Goal: Transaction & Acquisition: Purchase product/service

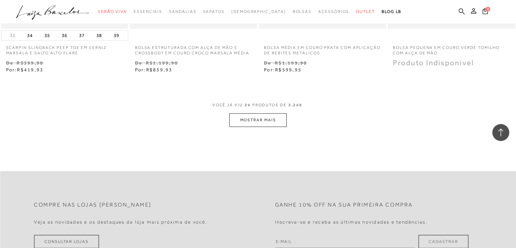
scroll to position [1459, 0]
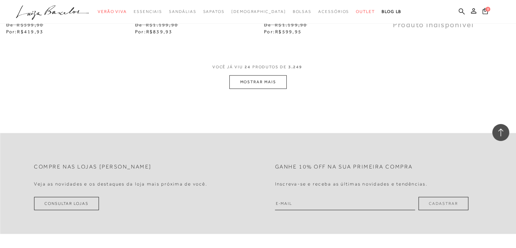
click at [254, 88] on button "MOSTRAR MAIS" at bounding box center [257, 81] width 57 height 13
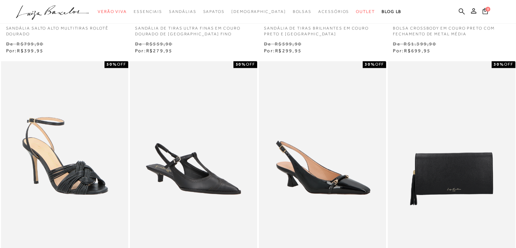
scroll to position [305, 0]
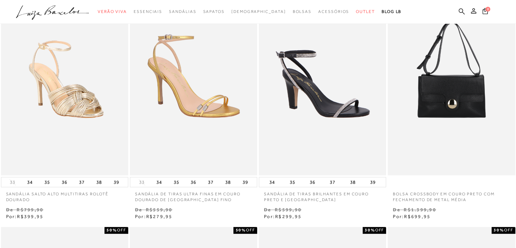
click at [458, 11] on ul ".a{fill-rule:evenodd;} Verão Viva Em alta Favoritos das Influenciadoras Apostas…" at bounding box center [253, 11] width 474 height 13
click at [462, 13] on icon at bounding box center [462, 11] width 6 height 6
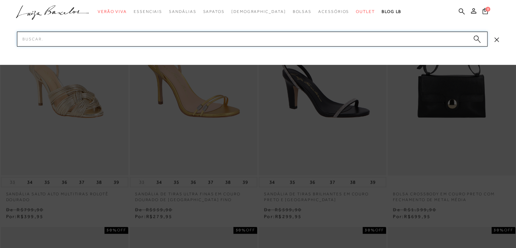
click at [37, 39] on input "Pesquisar" at bounding box center [252, 39] width 470 height 15
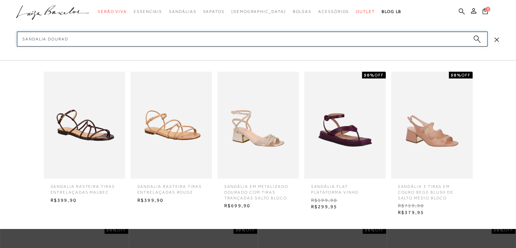
type input "sandalia dourada"
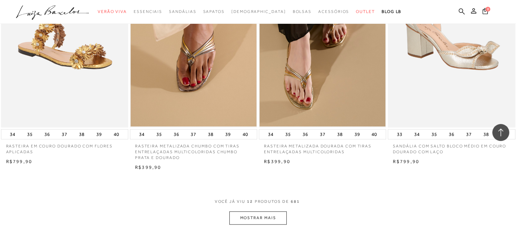
scroll to position [611, 0]
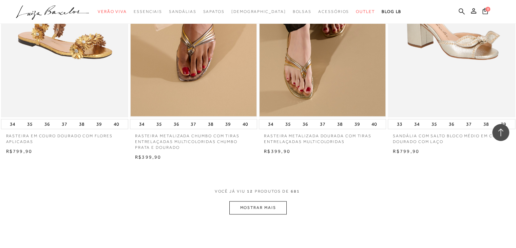
click at [247, 208] on button "MOSTRAR MAIS" at bounding box center [257, 207] width 57 height 13
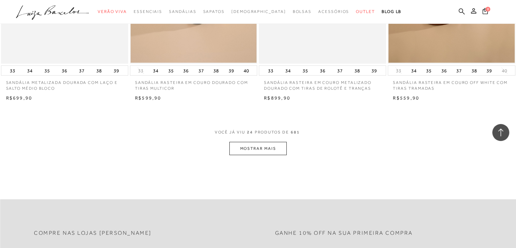
scroll to position [1391, 0]
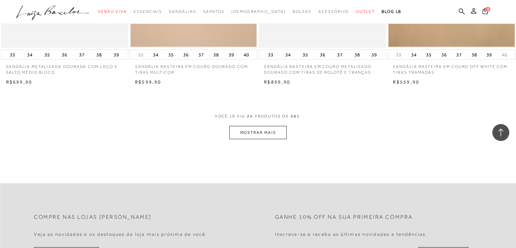
click at [242, 133] on button "MOSTRAR MAIS" at bounding box center [257, 132] width 57 height 13
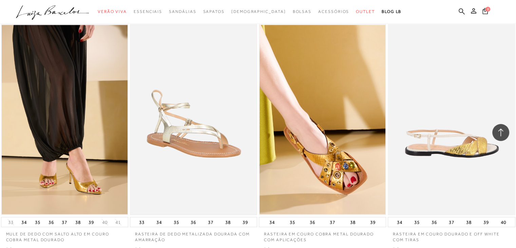
click at [223, 145] on img at bounding box center [194, 119] width 126 height 189
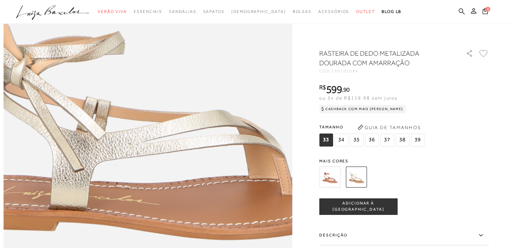
scroll to position [407, 0]
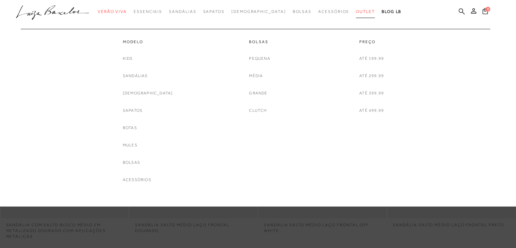
click at [356, 15] on link "Outlet" at bounding box center [365, 11] width 19 height 13
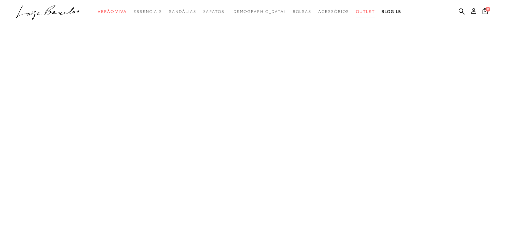
scroll to position [18, 0]
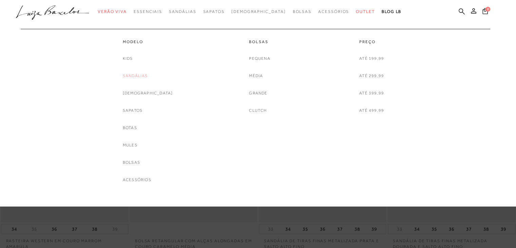
drag, startPoint x: 0, startPoint y: 0, endPoint x: 139, endPoint y: 74, distance: 157.7
click at [139, 74] on link "Sandálias" at bounding box center [135, 75] width 25 height 7
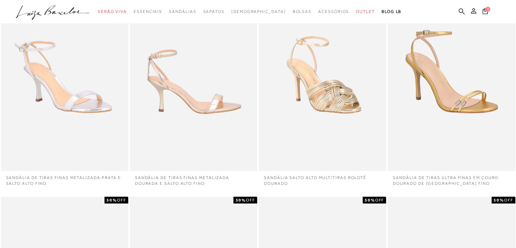
scroll to position [68, 0]
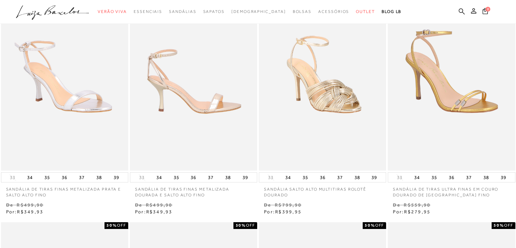
click at [172, 91] on img at bounding box center [194, 75] width 127 height 191
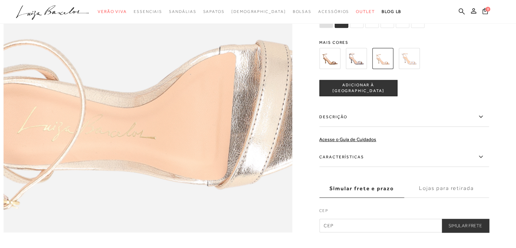
scroll to position [678, 0]
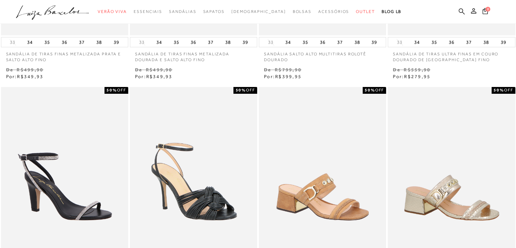
scroll to position [68, 0]
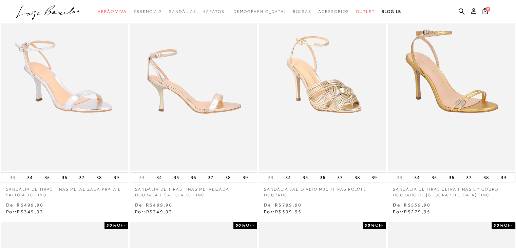
click at [210, 94] on img at bounding box center [194, 75] width 127 height 191
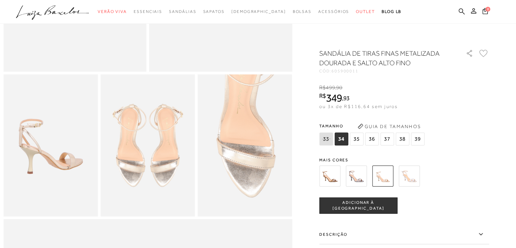
scroll to position [204, 0]
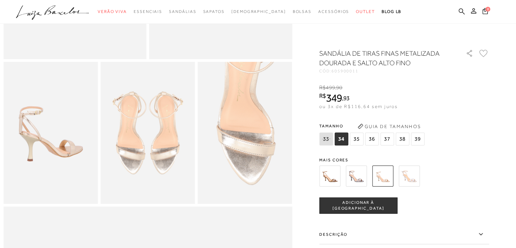
click at [485, 231] on icon at bounding box center [481, 234] width 8 height 8
click at [0, 0] on input "Descrição" at bounding box center [0, 0] width 0 height 0
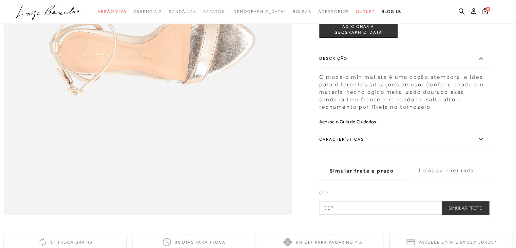
scroll to position [640, 0]
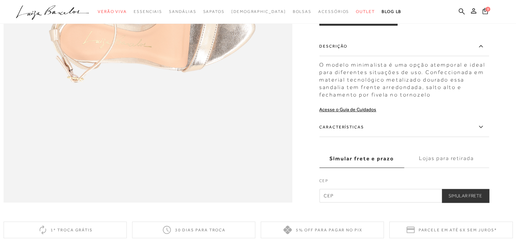
click at [481, 131] on icon at bounding box center [481, 126] width 8 height 8
click at [0, 0] on input "Características" at bounding box center [0, 0] width 0 height 0
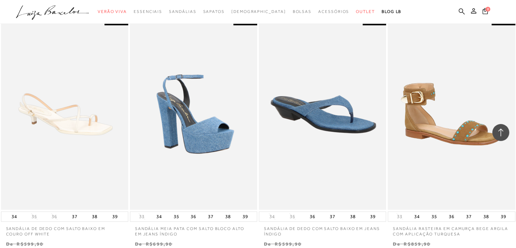
scroll to position [1323, 0]
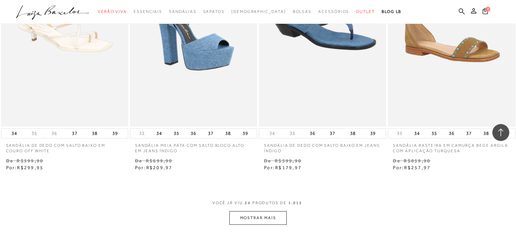
click at [236, 216] on button "MOSTRAR MAIS" at bounding box center [257, 217] width 57 height 13
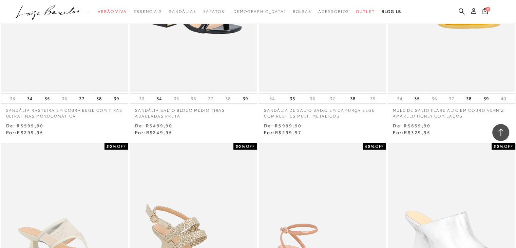
scroll to position [2035, 0]
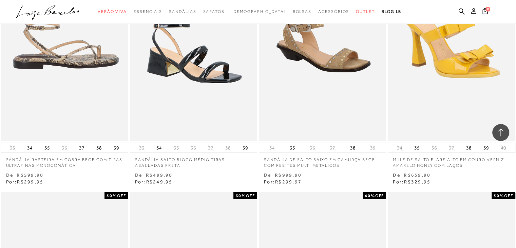
click at [79, 83] on img at bounding box center [65, 45] width 127 height 191
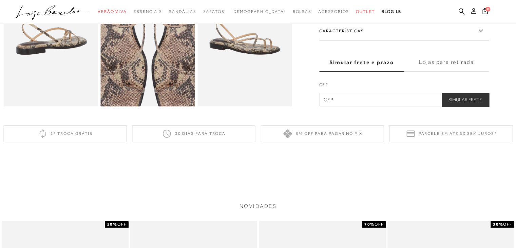
scroll to position [305, 0]
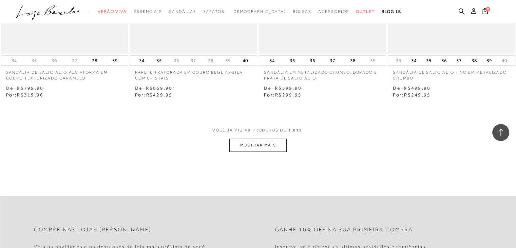
scroll to position [2849, 0]
click at [236, 140] on button "MOSTRAR MAIS" at bounding box center [257, 144] width 57 height 13
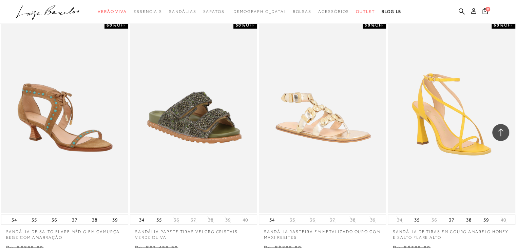
scroll to position [3935, 0]
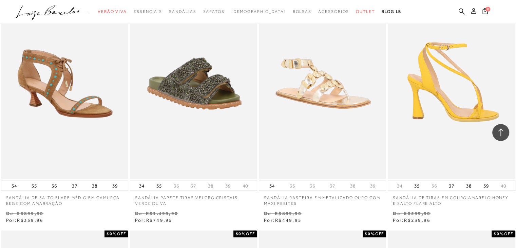
click at [455, 116] on img at bounding box center [451, 83] width 127 height 191
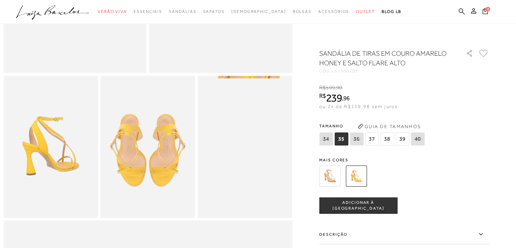
scroll to position [204, 0]
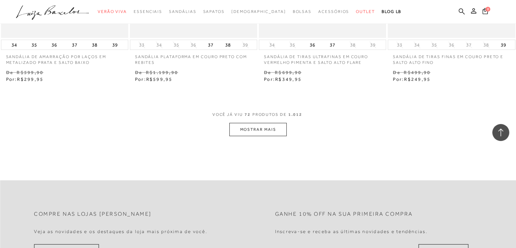
scroll to position [4342, 0]
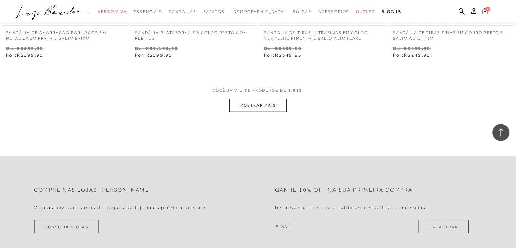
click at [274, 110] on button "MOSTRAR MAIS" at bounding box center [257, 105] width 57 height 13
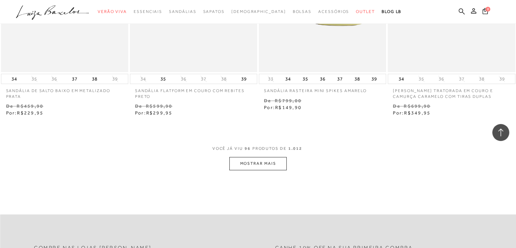
scroll to position [5767, 0]
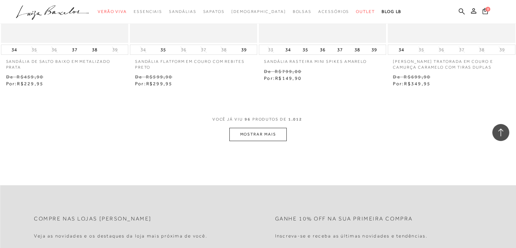
click at [266, 136] on button "MOSTRAR MAIS" at bounding box center [257, 134] width 57 height 13
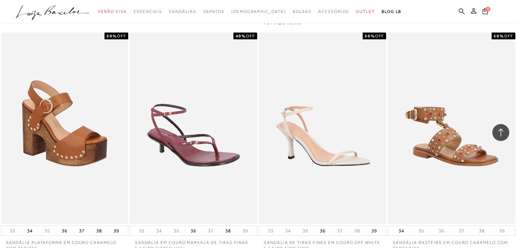
scroll to position [7158, 0]
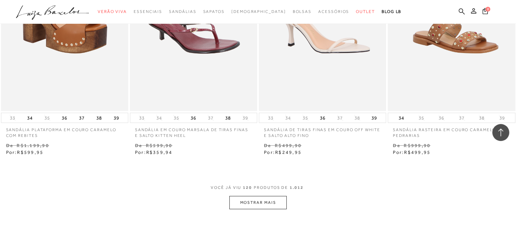
click at [243, 196] on button "MOSTRAR MAIS" at bounding box center [257, 202] width 57 height 13
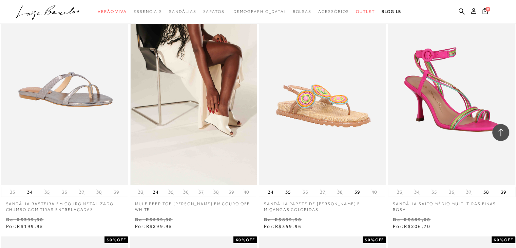
scroll to position [7327, 0]
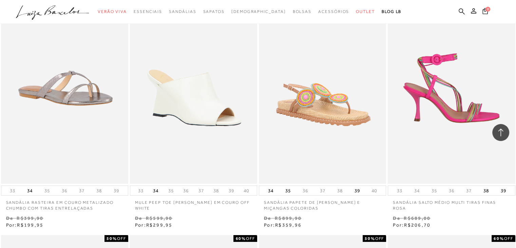
click at [465, 112] on img at bounding box center [451, 88] width 127 height 191
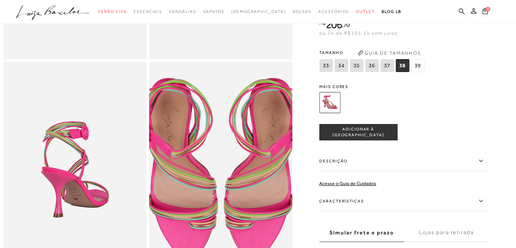
scroll to position [204, 0]
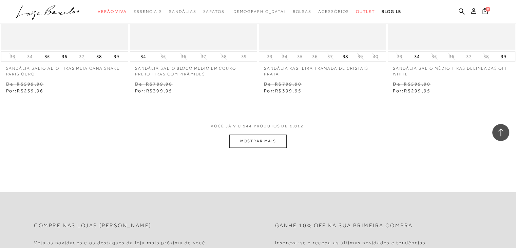
scroll to position [8682, 0]
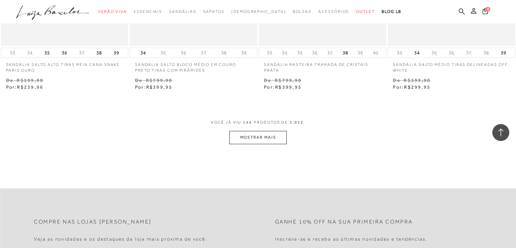
click at [237, 131] on button "MOSTRAR MAIS" at bounding box center [257, 137] width 57 height 13
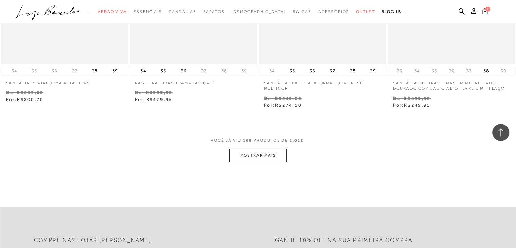
scroll to position [10140, 0]
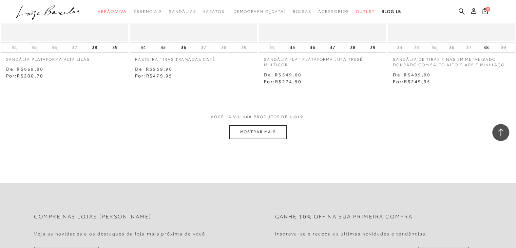
click at [240, 125] on button "MOSTRAR MAIS" at bounding box center [257, 131] width 57 height 13
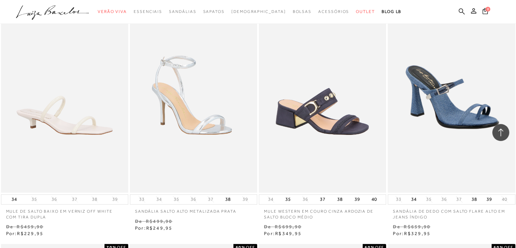
scroll to position [10717, 0]
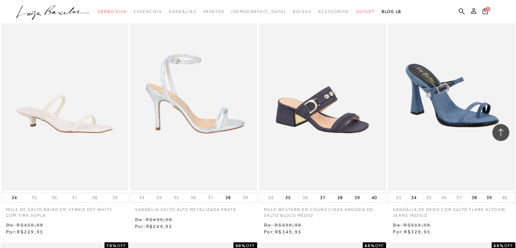
click at [225, 109] on img at bounding box center [194, 95] width 127 height 191
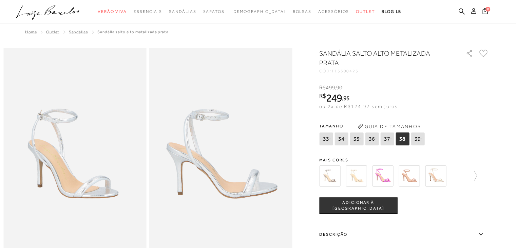
click at [357, 181] on img at bounding box center [356, 175] width 21 height 21
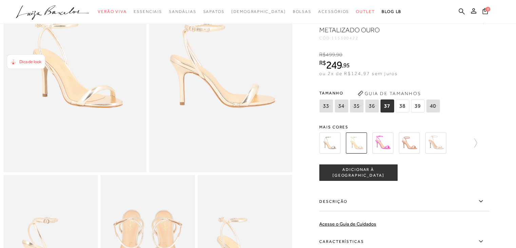
scroll to position [102, 0]
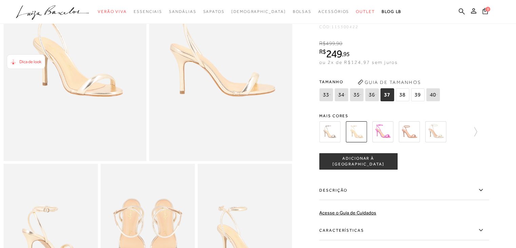
click at [485, 194] on icon at bounding box center [481, 190] width 8 height 8
click at [0, 0] on input "Descrição" at bounding box center [0, 0] width 0 height 0
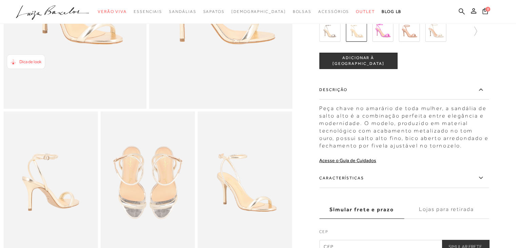
scroll to position [170, 0]
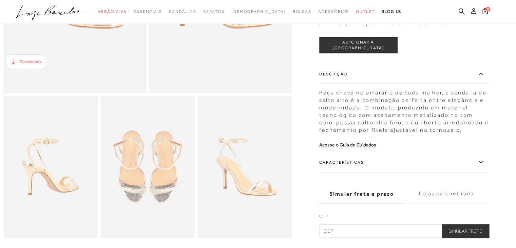
click at [482, 162] on icon at bounding box center [481, 161] width 4 height 2
click at [0, 0] on input "Características" at bounding box center [0, 0] width 0 height 0
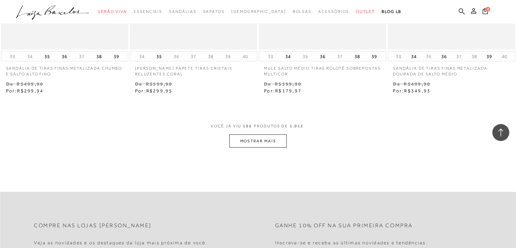
scroll to position [11601, 0]
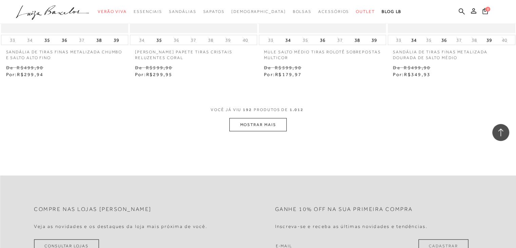
click at [287, 114] on div "VOCÊ JÁ VIU 192 PRODUTOS DE 1.012 MOSTRAR MAIS" at bounding box center [258, 117] width 516 height 25
click at [284, 118] on button "MOSTRAR MAIS" at bounding box center [257, 124] width 57 height 13
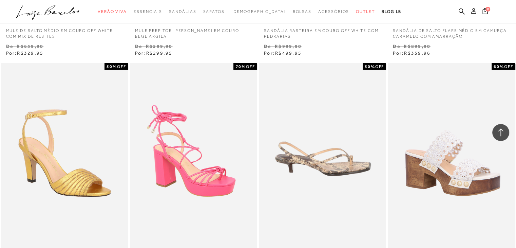
scroll to position [11907, 0]
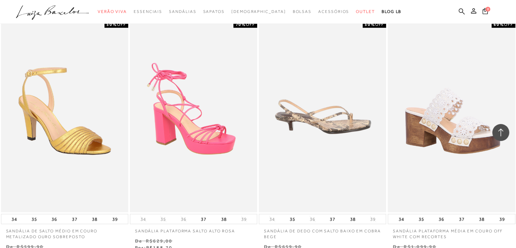
click at [322, 105] on img at bounding box center [323, 116] width 127 height 191
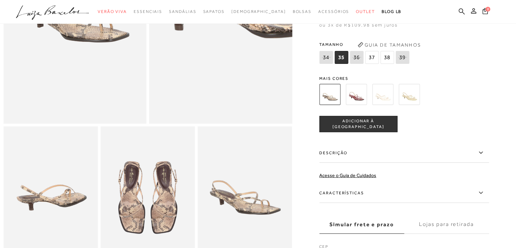
scroll to position [170, 0]
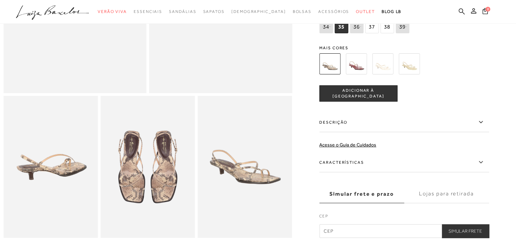
click at [151, 196] on img at bounding box center [147, 166] width 94 height 141
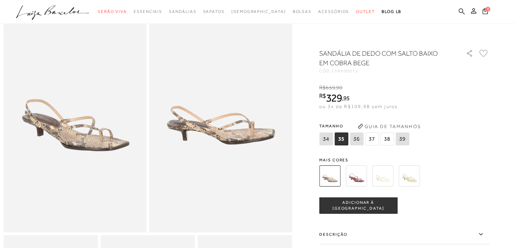
scroll to position [0, 0]
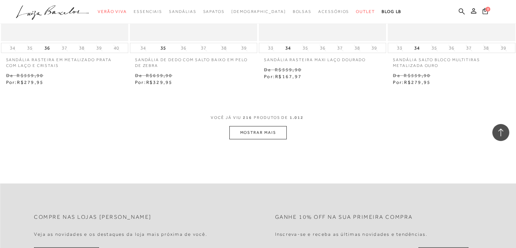
scroll to position [13052, 0]
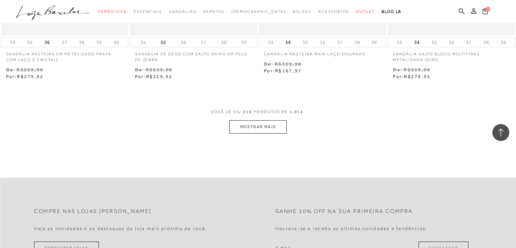
click at [270, 120] on button "MOSTRAR MAIS" at bounding box center [257, 126] width 57 height 13
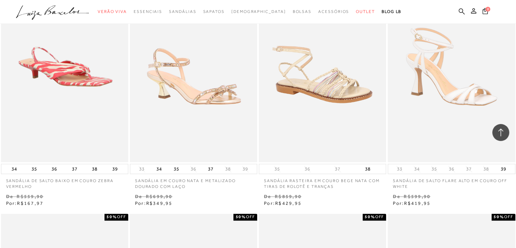
scroll to position [13866, 0]
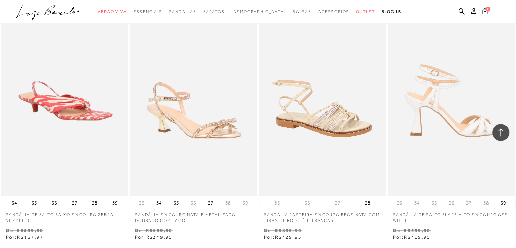
click at [487, 120] on img at bounding box center [451, 100] width 127 height 191
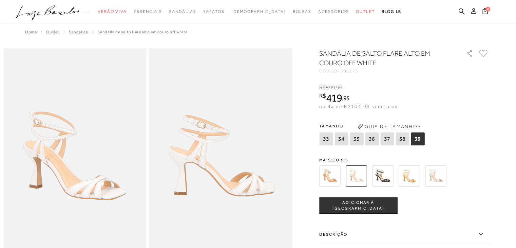
click at [413, 176] on img at bounding box center [409, 175] width 21 height 21
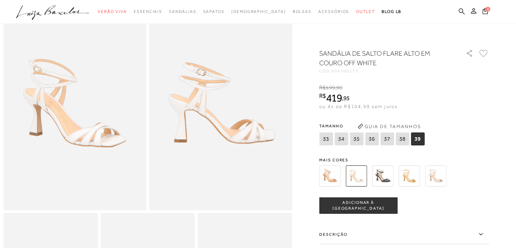
scroll to position [68, 0]
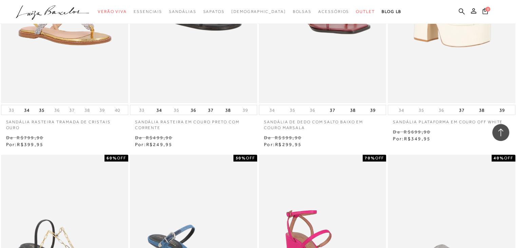
scroll to position [14443, 0]
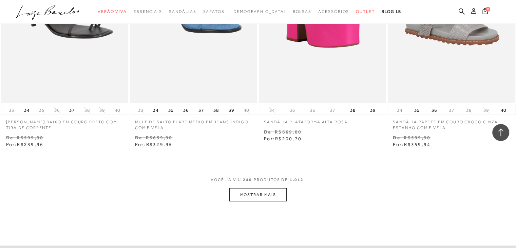
click at [248, 188] on button "MOSTRAR MAIS" at bounding box center [257, 194] width 57 height 13
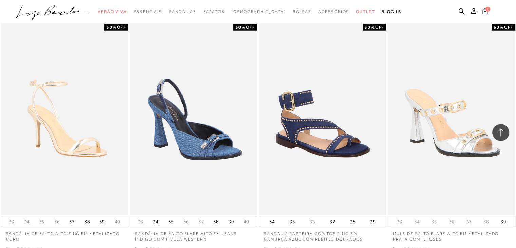
scroll to position [14850, 0]
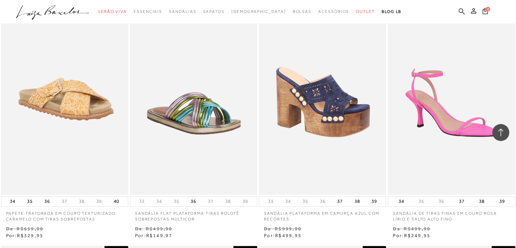
scroll to position [15766, 0]
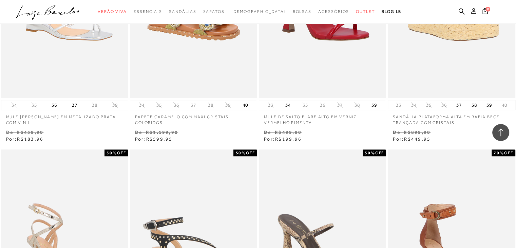
scroll to position [16071, 0]
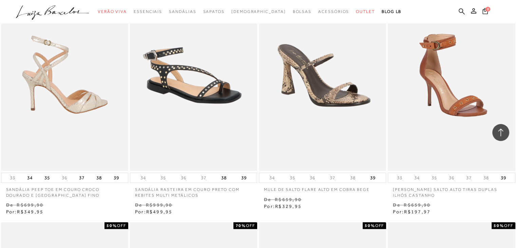
click at [93, 88] on img at bounding box center [65, 75] width 127 height 191
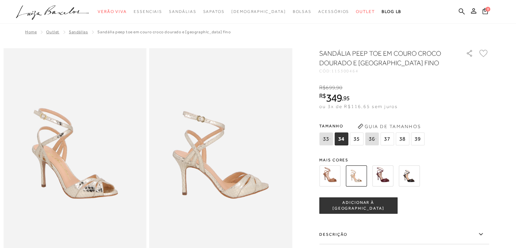
click at [362, 178] on img at bounding box center [356, 175] width 21 height 21
click at [423, 141] on span "39" at bounding box center [418, 138] width 14 height 13
click at [356, 207] on span "ADICIONAR À [GEOGRAPHIC_DATA]" at bounding box center [358, 205] width 77 height 12
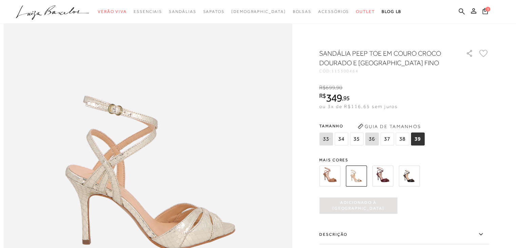
scroll to position [407, 0]
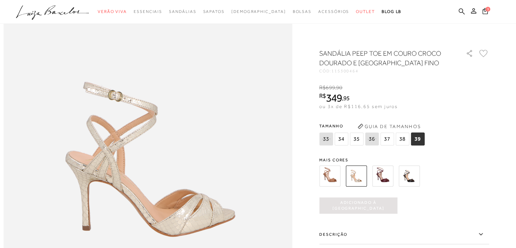
click at [485, 234] on icon at bounding box center [481, 234] width 8 height 8
click at [0, 0] on input "Descrição" at bounding box center [0, 0] width 0 height 0
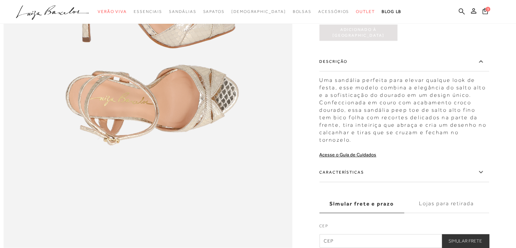
scroll to position [611, 0]
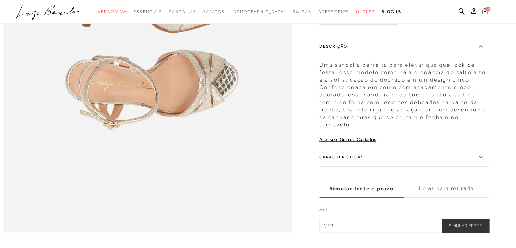
click at [482, 161] on icon at bounding box center [481, 156] width 8 height 8
click at [0, 0] on input "Características" at bounding box center [0, 0] width 0 height 0
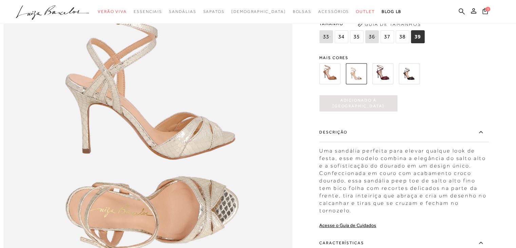
scroll to position [475, 0]
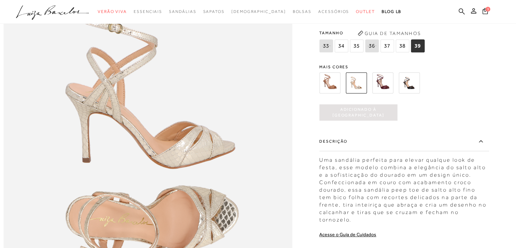
click at [386, 39] on button "Guia de Tamanhos" at bounding box center [389, 33] width 68 height 11
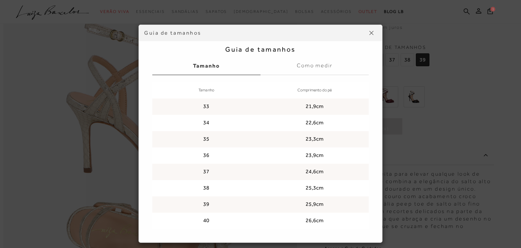
click at [369, 31] on img at bounding box center [371, 33] width 4 height 4
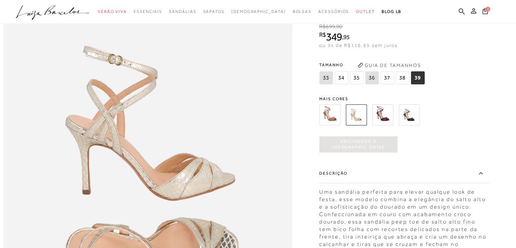
scroll to position [407, 0]
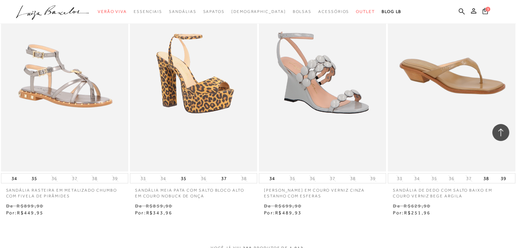
scroll to position [17350, 0]
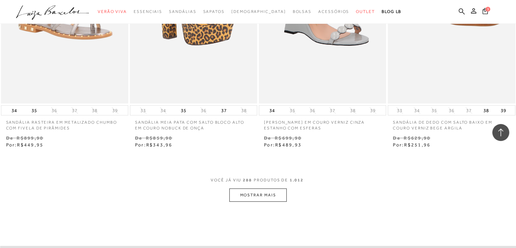
click at [274, 188] on button "MOSTRAR MAIS" at bounding box center [257, 194] width 57 height 13
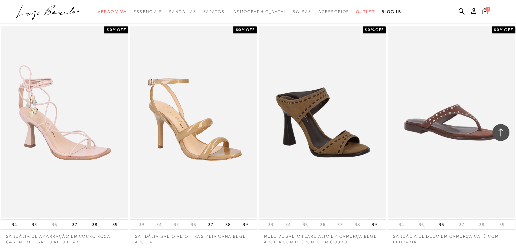
scroll to position [18481, 0]
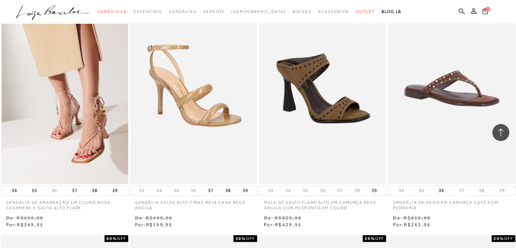
click at [77, 93] on img at bounding box center [65, 88] width 127 height 191
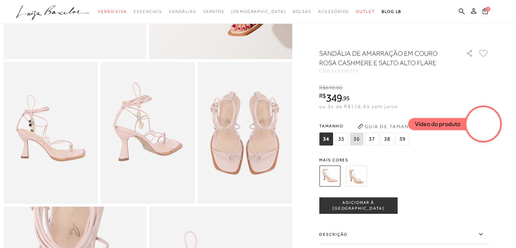
click at [224, 154] on img at bounding box center [245, 132] width 94 height 141
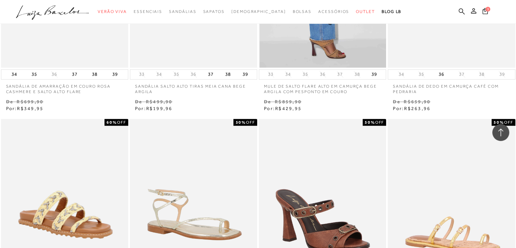
scroll to position [18845, 0]
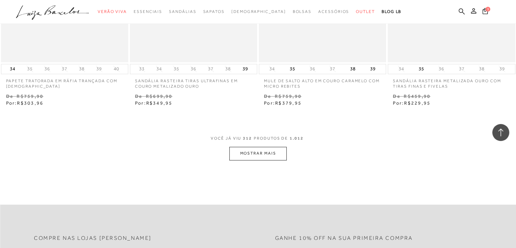
click at [255, 148] on button "MOSTRAR MAIS" at bounding box center [257, 153] width 57 height 13
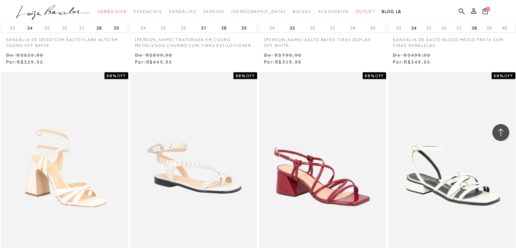
scroll to position [19922, 0]
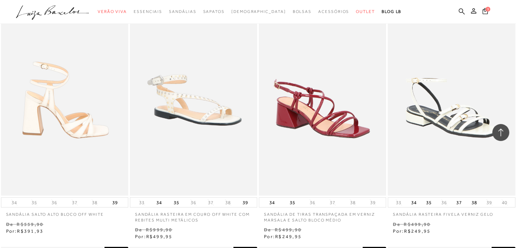
click at [94, 124] on img at bounding box center [65, 99] width 127 height 191
click at [91, 116] on img at bounding box center [65, 99] width 127 height 191
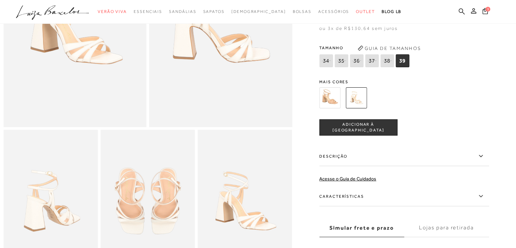
click at [338, 106] on img at bounding box center [329, 97] width 21 height 21
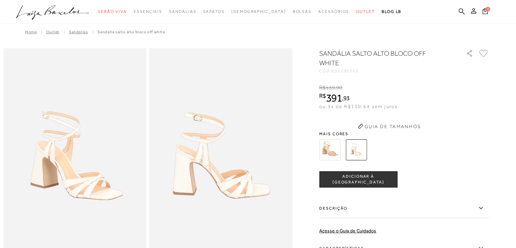
scroll to position [119, 0]
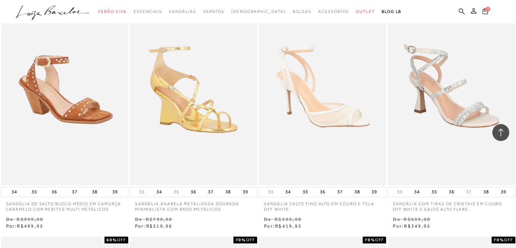
scroll to position [1560, 0]
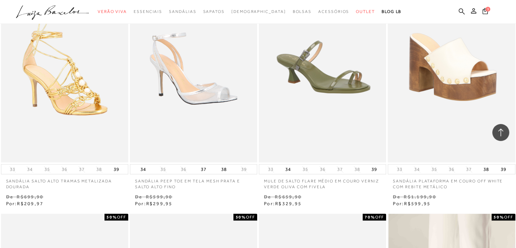
scroll to position [21331, 0]
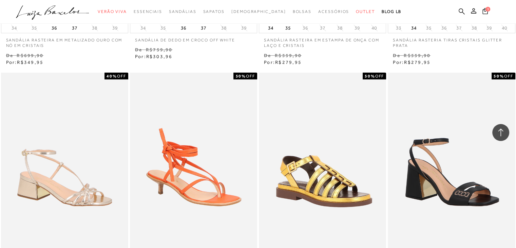
scroll to position [22863, 0]
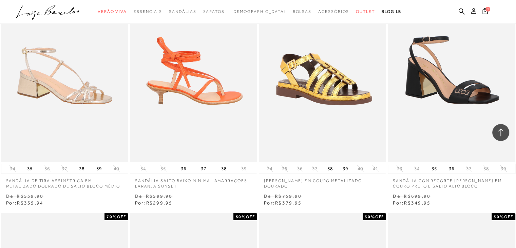
click at [224, 85] on img at bounding box center [194, 66] width 127 height 191
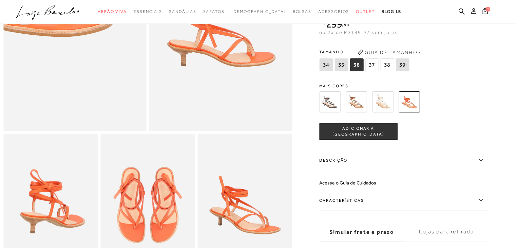
scroll to position [136, 0]
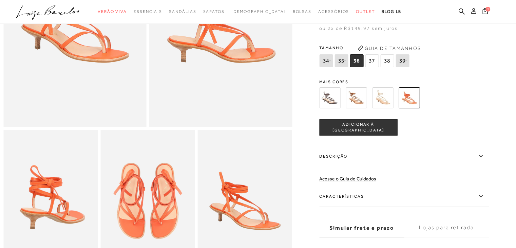
click at [390, 108] on img at bounding box center [382, 97] width 21 height 21
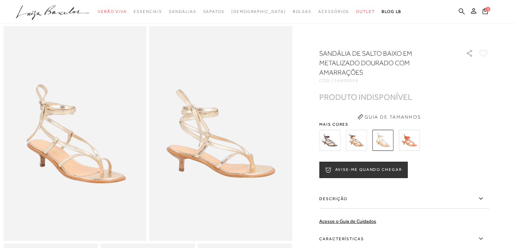
scroll to position [34, 0]
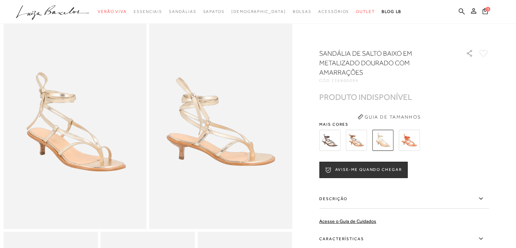
click at [362, 145] on img at bounding box center [356, 140] width 21 height 21
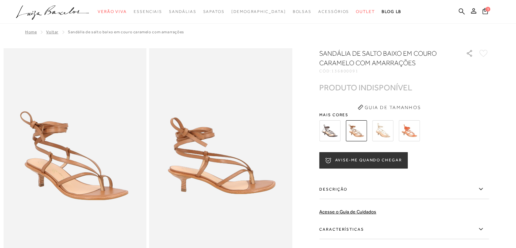
click at [339, 134] on img at bounding box center [329, 130] width 21 height 21
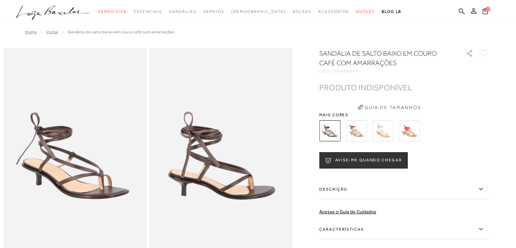
click at [415, 133] on img at bounding box center [409, 130] width 21 height 21
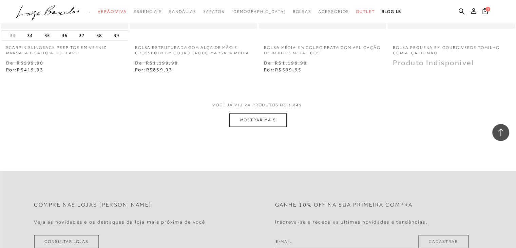
scroll to position [1414, 0]
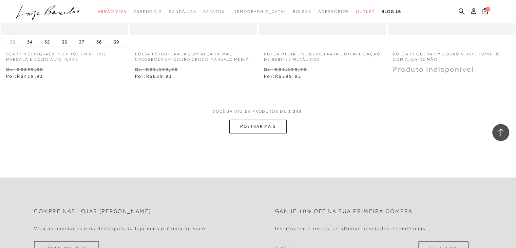
click at [254, 126] on button "MOSTRAR MAIS" at bounding box center [257, 126] width 57 height 13
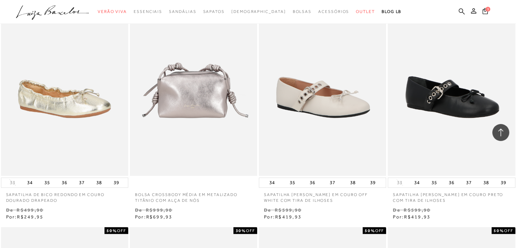
scroll to position [1312, 0]
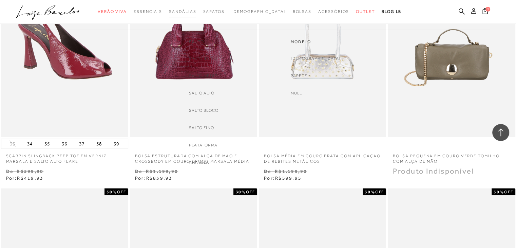
click at [196, 13] on span "Sandálias" at bounding box center [182, 11] width 27 height 5
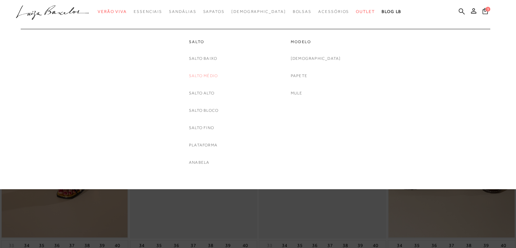
click at [207, 77] on link "Salto Médio" at bounding box center [203, 75] width 29 height 7
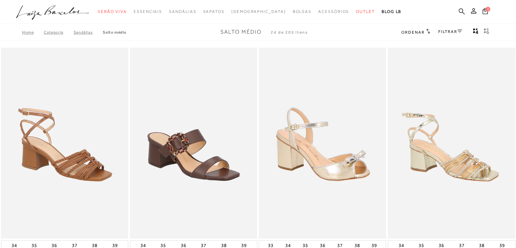
click at [451, 32] on link "FILTRAR" at bounding box center [450, 31] width 24 height 5
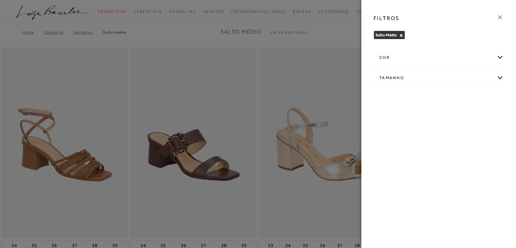
click at [498, 57] on div "cor" at bounding box center [439, 58] width 130 height 18
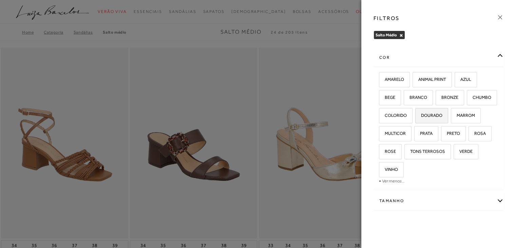
drag, startPoint x: 425, startPoint y: 119, endPoint x: 419, endPoint y: 119, distance: 5.8
click at [424, 119] on label "DOURADO" at bounding box center [432, 115] width 32 height 15
click at [421, 119] on input "DOURADO" at bounding box center [417, 116] width 7 height 7
checkbox input "true"
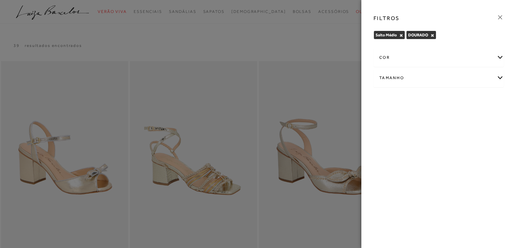
click at [499, 76] on div "Tamanho" at bounding box center [439, 78] width 130 height 18
click at [380, 118] on span "39" at bounding box center [385, 117] width 10 height 5
click at [380, 118] on input "39" at bounding box center [381, 118] width 7 height 7
checkbox input "true"
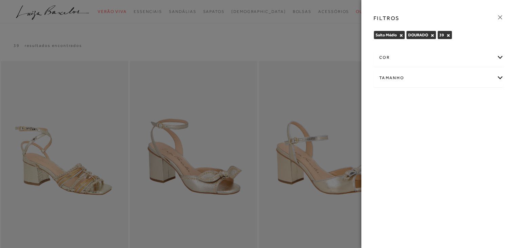
click at [503, 19] on div "FILTROS" at bounding box center [438, 18] width 141 height 18
click at [498, 18] on icon at bounding box center [499, 17] width 7 height 7
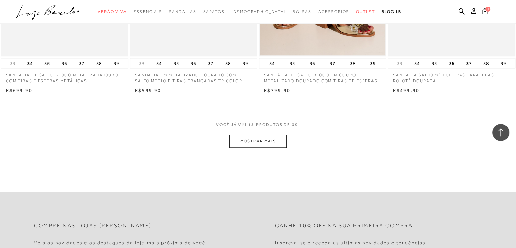
scroll to position [712, 0]
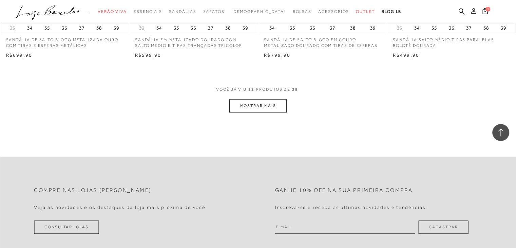
click at [285, 108] on button "MOSTRAR MAIS" at bounding box center [257, 105] width 57 height 13
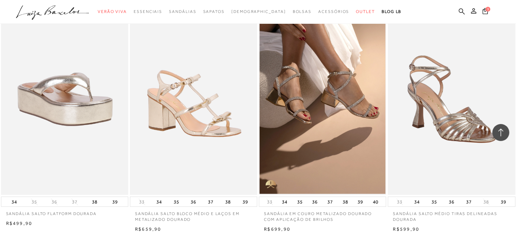
scroll to position [1255, 0]
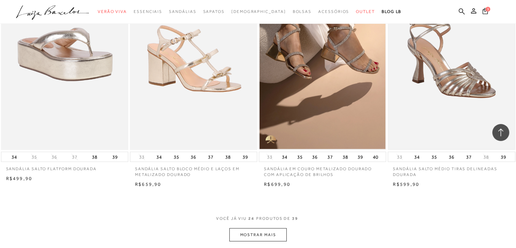
click at [464, 83] on img at bounding box center [451, 54] width 126 height 189
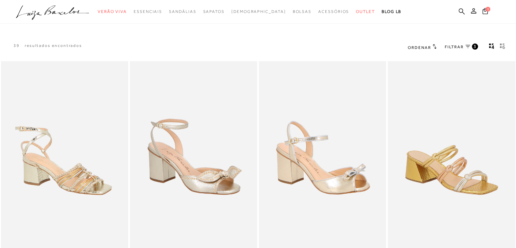
click at [476, 47] on div "3" at bounding box center [475, 46] width 6 height 6
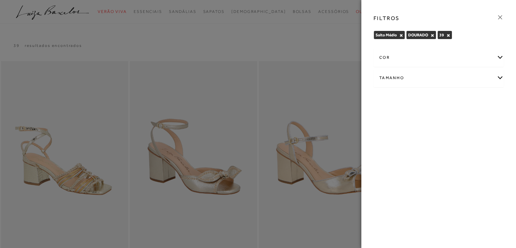
click at [400, 36] on button "×" at bounding box center [401, 35] width 4 height 5
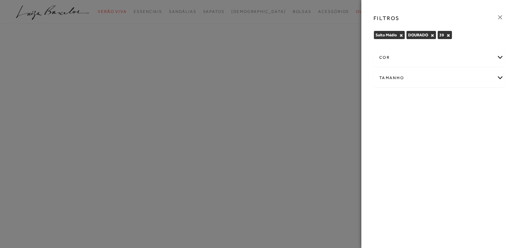
click at [402, 34] on button "×" at bounding box center [401, 35] width 4 height 5
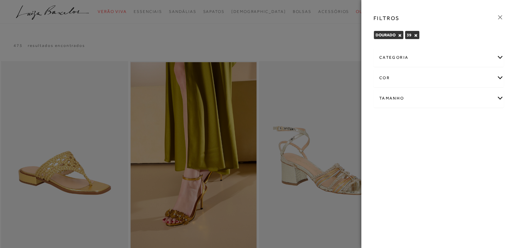
click at [400, 57] on div "categoria" at bounding box center [439, 58] width 130 height 18
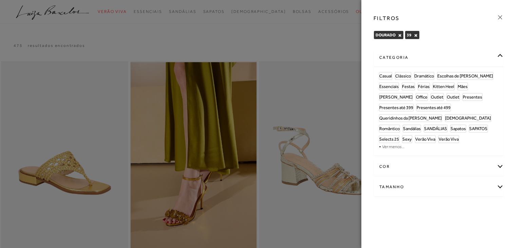
click at [391, 56] on div "categoria" at bounding box center [439, 58] width 130 height 18
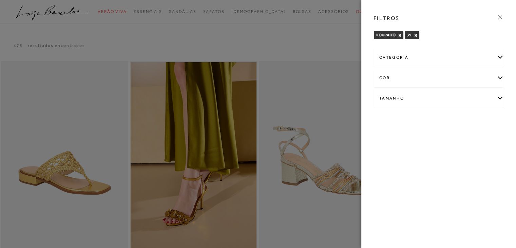
click at [399, 78] on div "cor" at bounding box center [439, 78] width 130 height 18
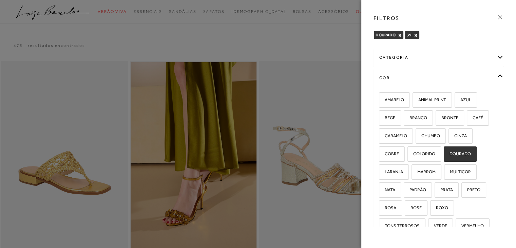
click at [400, 33] on button "×" at bounding box center [400, 35] width 4 height 5
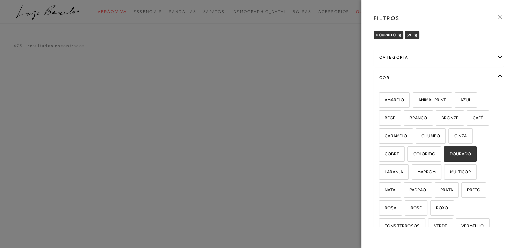
click at [414, 34] on button "×" at bounding box center [416, 35] width 4 height 5
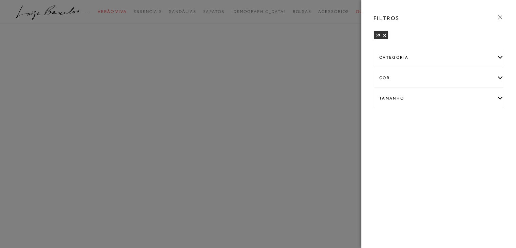
click at [498, 18] on icon at bounding box center [499, 17] width 7 height 7
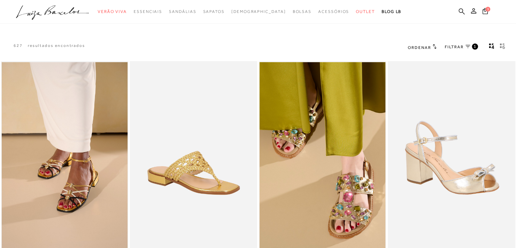
click at [449, 47] on span "FILTRAR" at bounding box center [454, 47] width 19 height 6
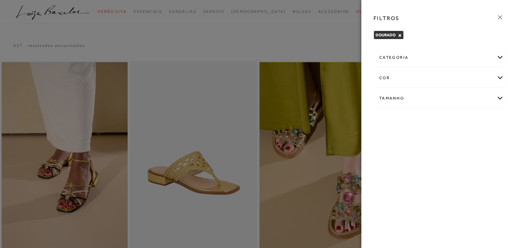
click at [387, 55] on div "categoria" at bounding box center [439, 58] width 130 height 18
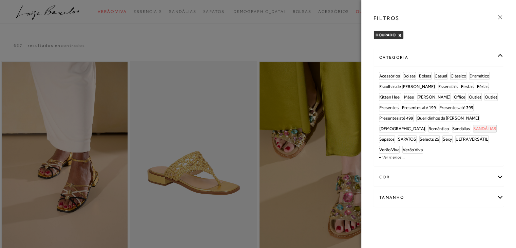
click at [473, 128] on span "SANDÁLIAS" at bounding box center [484, 128] width 23 height 5
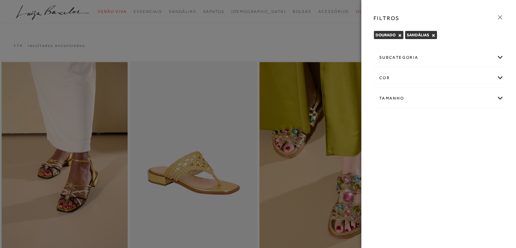
click at [498, 79] on div "cor" at bounding box center [439, 78] width 130 height 18
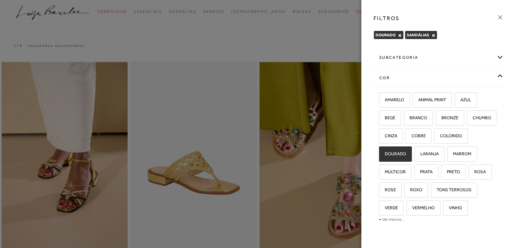
click at [411, 147] on label "DOURADO" at bounding box center [395, 154] width 32 height 15
click at [385, 151] on input "DOURADO" at bounding box center [381, 154] width 7 height 7
checkbox input "false"
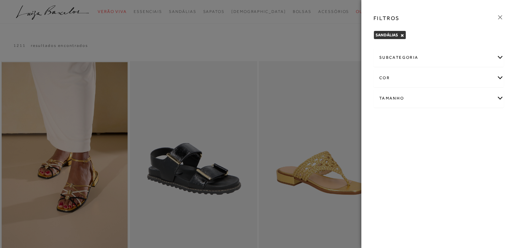
click at [288, 112] on div at bounding box center [258, 124] width 516 height 248
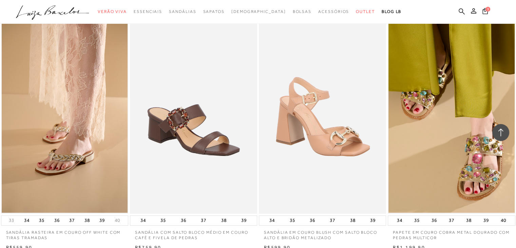
scroll to position [611, 0]
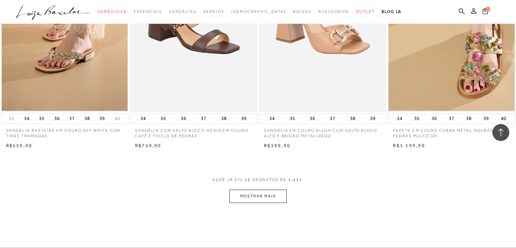
click at [256, 200] on button "MOSTRAR MAIS" at bounding box center [257, 195] width 57 height 13
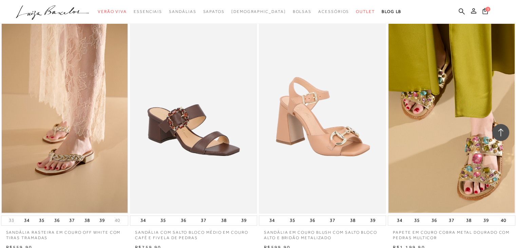
click at [471, 13] on icon at bounding box center [473, 10] width 5 height 5
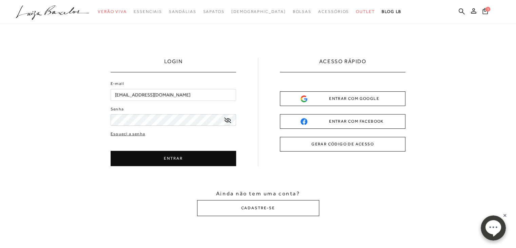
click at [362, 11] on ul ".a{fill-rule:evenodd;} Verão Viva Em alta Favoritos das Influenciadoras Apostas…" at bounding box center [253, 11] width 474 height 13
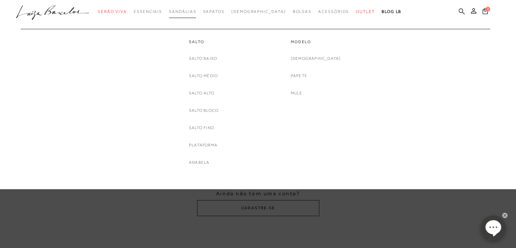
click at [189, 12] on span "Sandálias" at bounding box center [182, 11] width 27 height 5
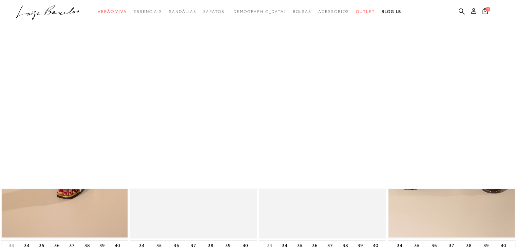
click at [195, 11] on span "Sandálias" at bounding box center [182, 11] width 27 height 5
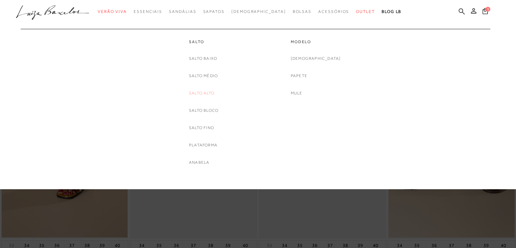
click at [200, 93] on link "Salto Alto" at bounding box center [201, 93] width 25 height 7
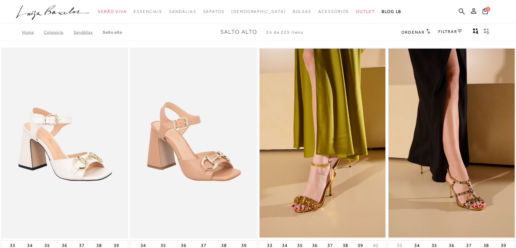
click at [448, 32] on link "FILTRAR" at bounding box center [450, 31] width 24 height 5
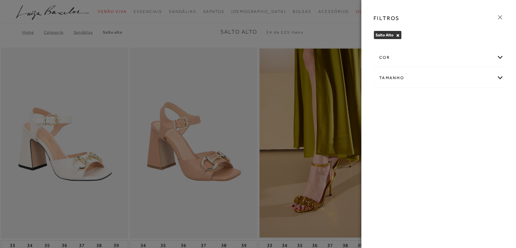
click at [408, 58] on div "cor" at bounding box center [439, 58] width 130 height 18
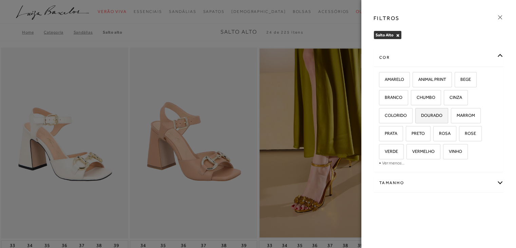
click at [429, 121] on label "DOURADO" at bounding box center [432, 115] width 32 height 15
click at [421, 120] on input "DOURADO" at bounding box center [417, 116] width 7 height 7
checkbox input "true"
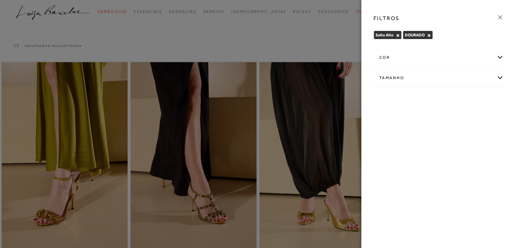
click at [290, 37] on div at bounding box center [258, 124] width 516 height 248
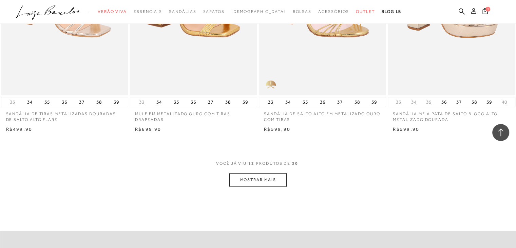
scroll to position [645, 0]
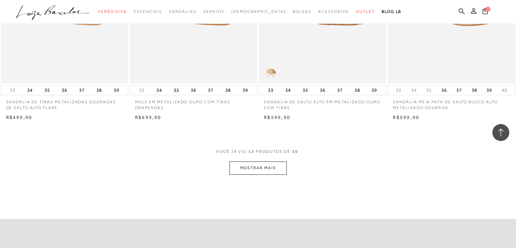
click at [271, 162] on button "MOSTRAR MAIS" at bounding box center [257, 167] width 57 height 13
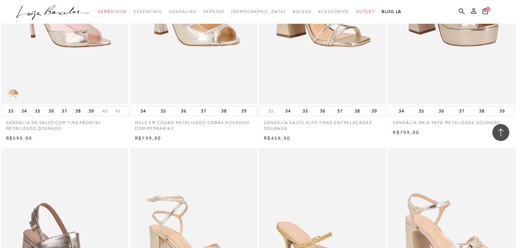
scroll to position [1018, 0]
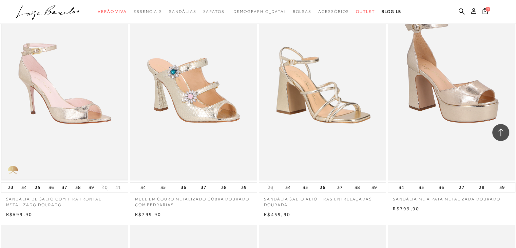
click at [79, 98] on img at bounding box center [65, 85] width 126 height 189
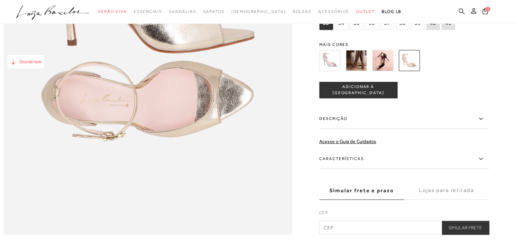
scroll to position [611, 0]
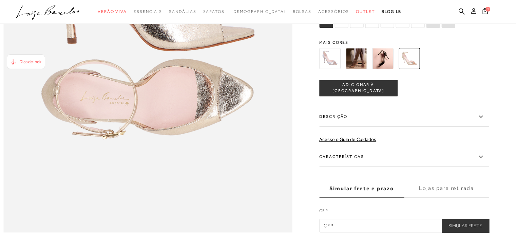
click at [481, 161] on icon at bounding box center [481, 156] width 8 height 8
click at [0, 0] on input "Características" at bounding box center [0, 0] width 0 height 0
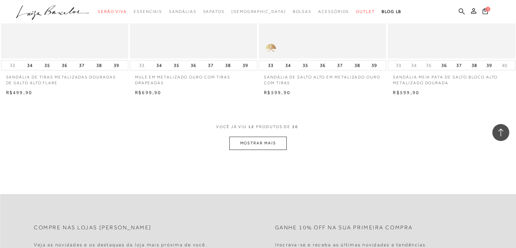
scroll to position [678, 0]
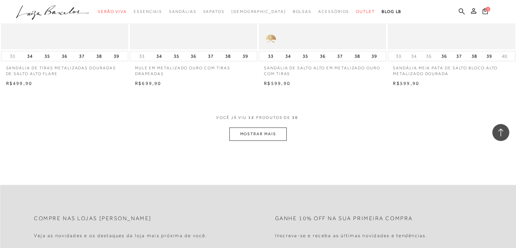
click at [273, 129] on button "MOSTRAR MAIS" at bounding box center [257, 133] width 57 height 13
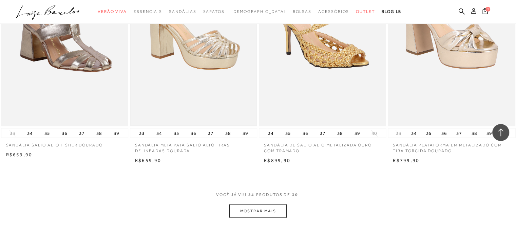
scroll to position [1323, 0]
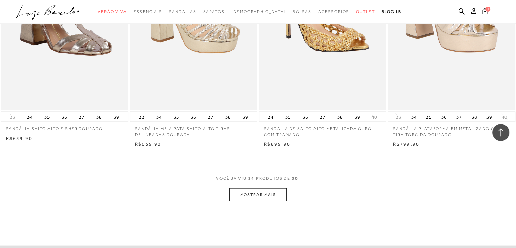
click at [275, 192] on button "MOSTRAR MAIS" at bounding box center [257, 194] width 57 height 13
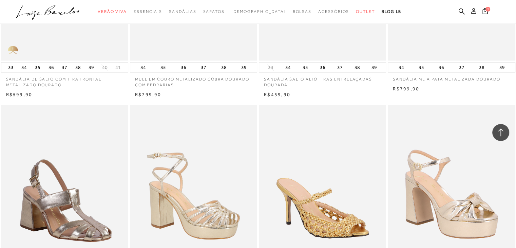
scroll to position [1153, 0]
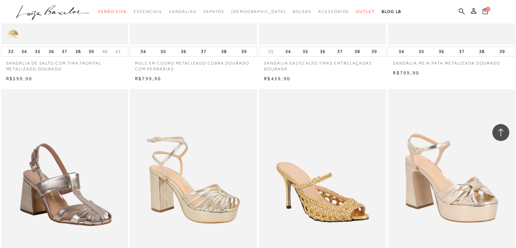
click at [484, 11] on icon at bounding box center [484, 11] width 5 height 6
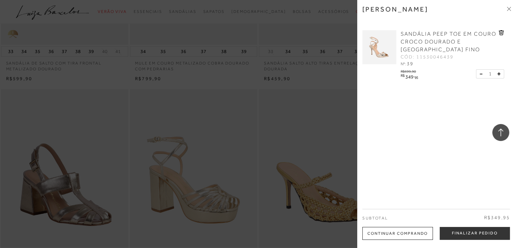
click at [428, 42] on span "SANDÁLIA PEEP TOE EM COURO CROCO DOURADO E [GEOGRAPHIC_DATA] FINO" at bounding box center [449, 42] width 96 height 22
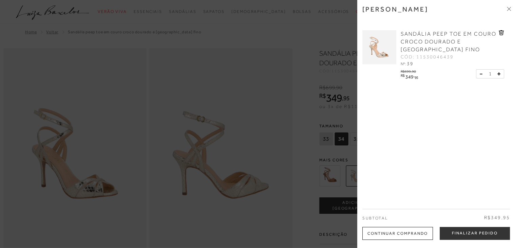
click at [312, 28] on div at bounding box center [258, 124] width 516 height 248
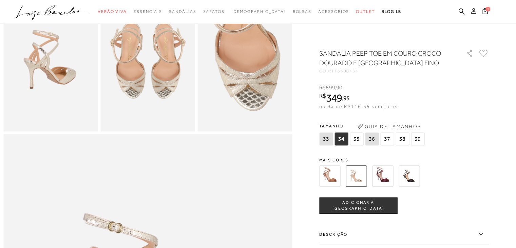
scroll to position [170, 0]
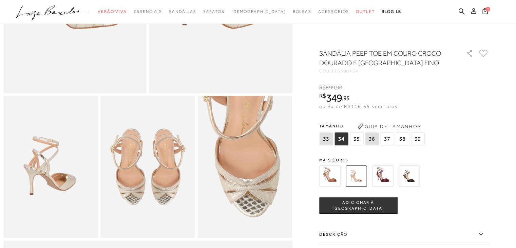
click at [485, 14] on button "1" at bounding box center [484, 11] width 9 height 9
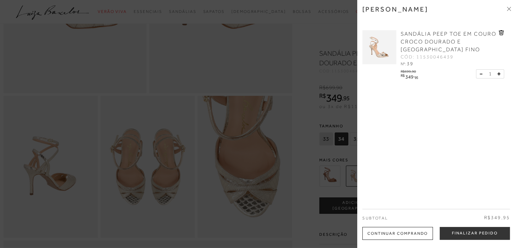
click at [381, 52] on img at bounding box center [379, 47] width 34 height 34
